Goal: Task Accomplishment & Management: Use online tool/utility

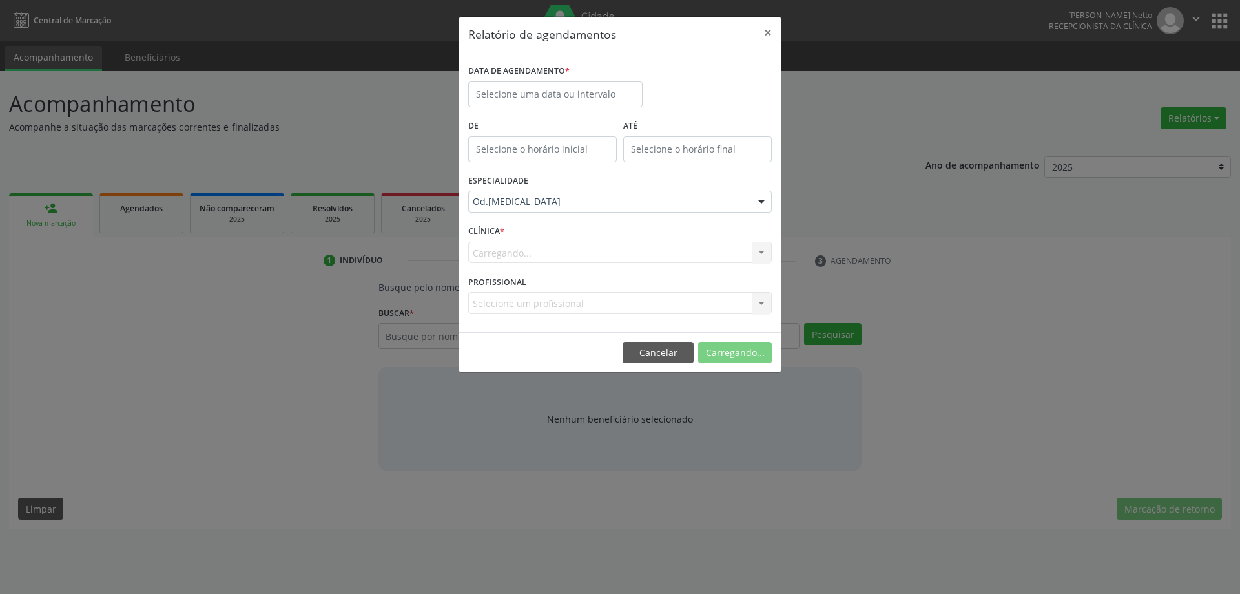
select select "7"
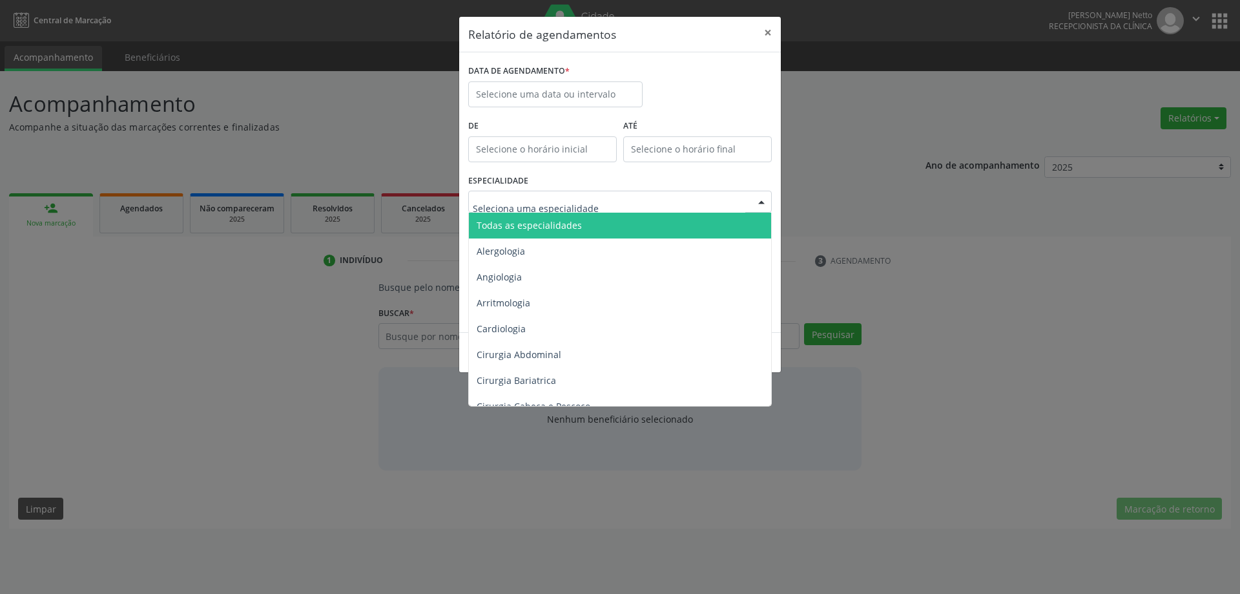
click at [537, 227] on span "Todas as especialidades" at bounding box center [529, 225] width 105 height 12
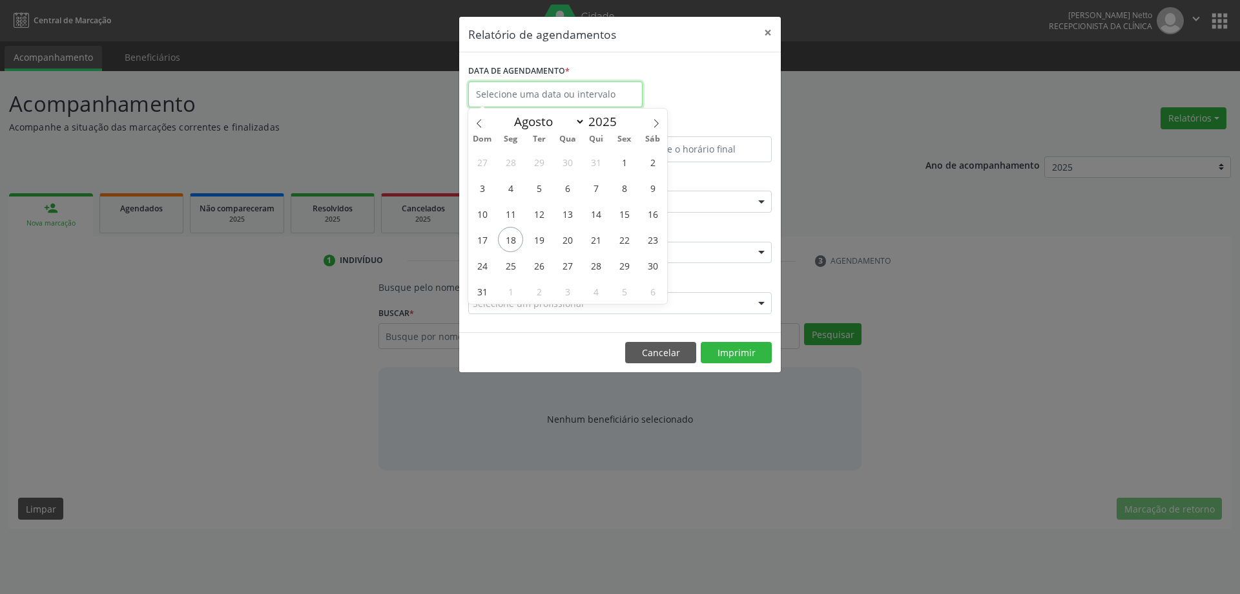
click at [516, 96] on input "text" at bounding box center [555, 94] width 174 height 26
click at [511, 244] on span "18" at bounding box center [510, 239] width 25 height 25
type input "[DATE]"
click at [511, 244] on span "18" at bounding box center [510, 239] width 25 height 25
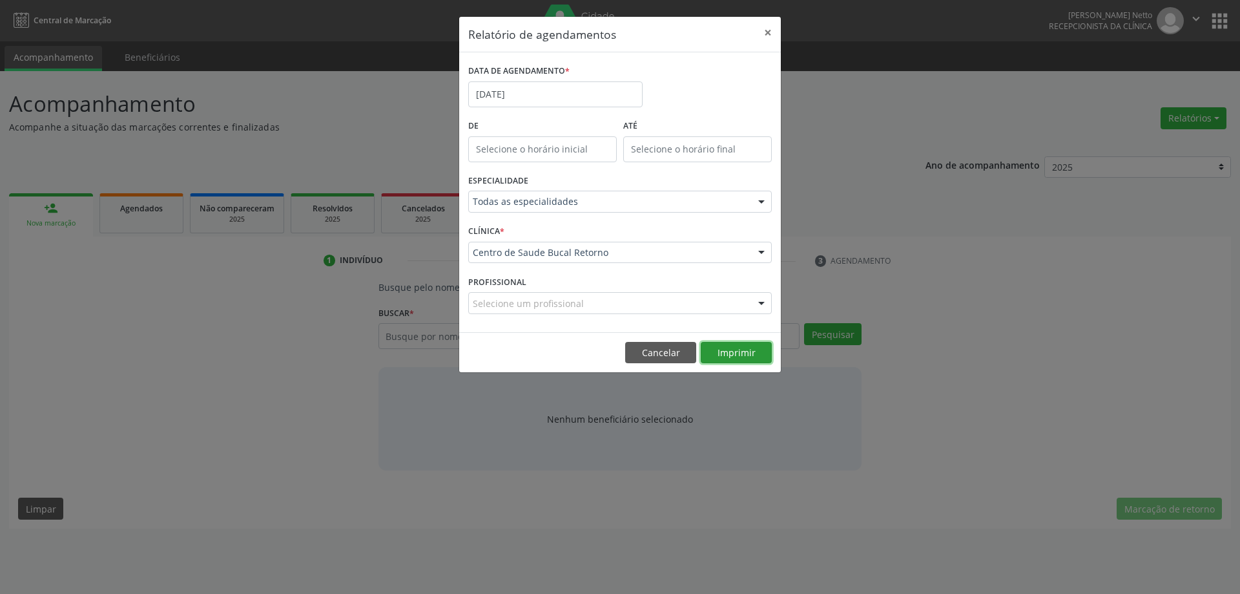
click at [729, 352] on button "Imprimir" at bounding box center [736, 353] width 71 height 22
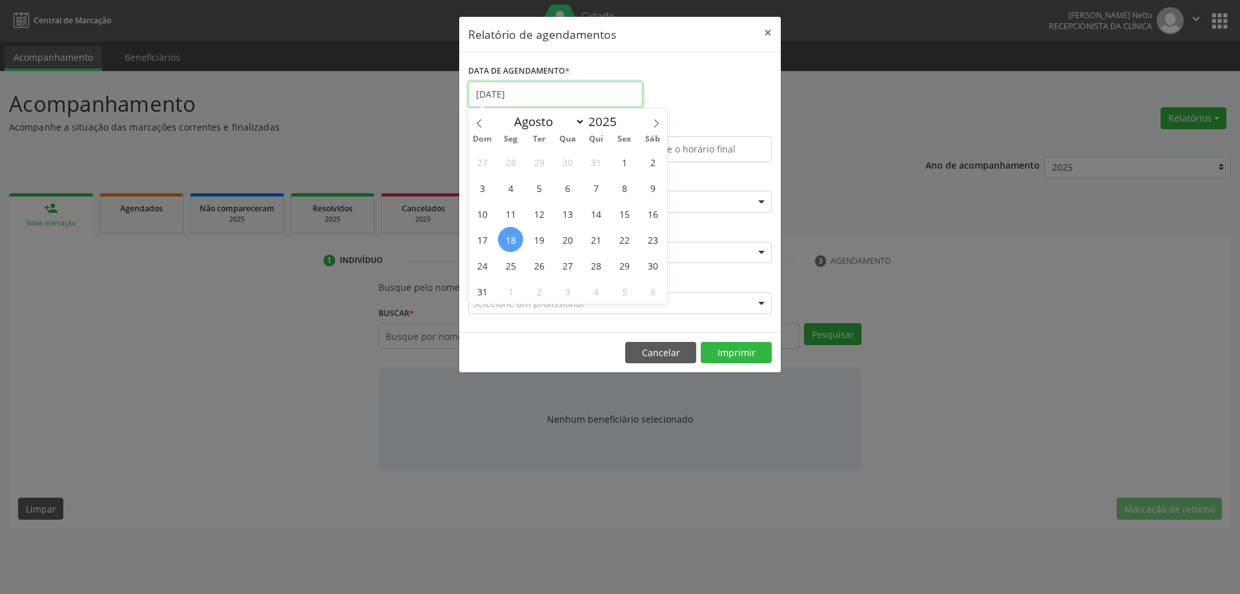
click at [543, 86] on input "[DATE]" at bounding box center [555, 94] width 174 height 26
click at [541, 234] on span "19" at bounding box center [538, 239] width 25 height 25
type input "[DATE]"
click at [541, 234] on span "19" at bounding box center [538, 239] width 25 height 25
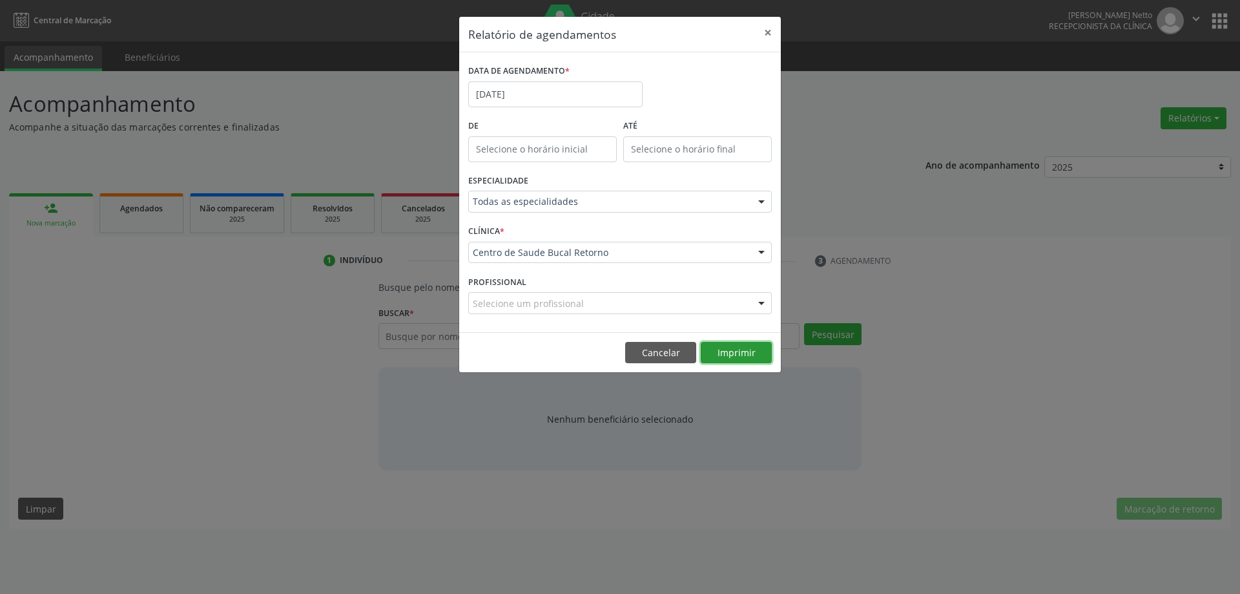
click at [742, 352] on button "Imprimir" at bounding box center [736, 353] width 71 height 22
click at [729, 351] on button "Imprimir" at bounding box center [736, 353] width 71 height 22
click at [769, 32] on button "×" at bounding box center [768, 33] width 26 height 32
